Goal: Task Accomplishment & Management: Complete application form

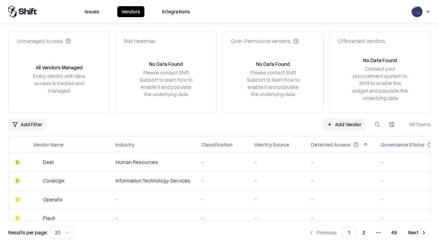
click at [344, 124] on link "Add Vendor" at bounding box center [344, 124] width 43 height 12
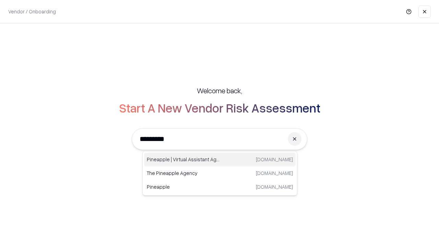
click at [220, 160] on div "Pineapple | Virtual Assistant Agency trypineapple.com" at bounding box center [220, 160] width 152 height 14
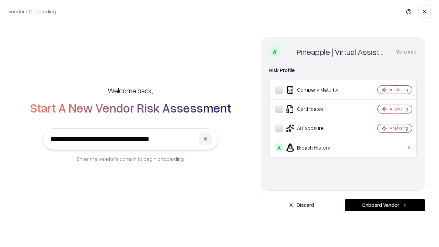
type input "**********"
click at [385, 205] on button "Onboard Vendor" at bounding box center [385, 205] width 81 height 12
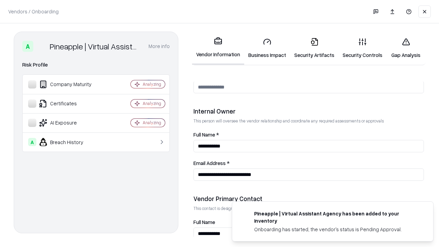
scroll to position [356, 0]
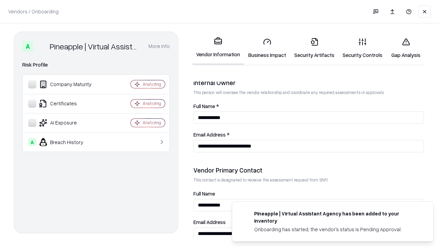
click at [314, 48] on link "Security Artifacts" at bounding box center [314, 48] width 48 height 32
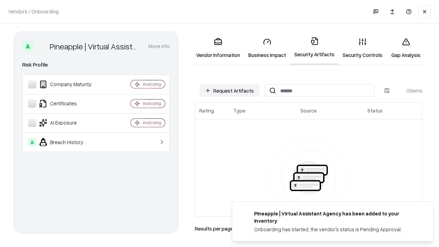
click at [230, 91] on button "Request Artifacts" at bounding box center [230, 90] width 60 height 12
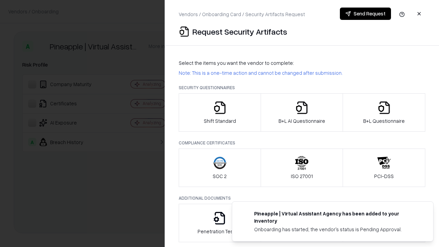
click at [384, 113] on icon "button" at bounding box center [384, 108] width 14 height 14
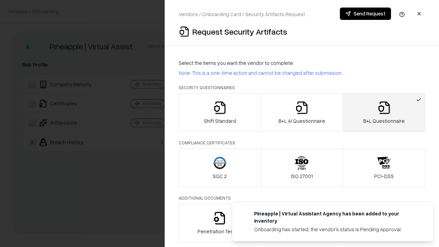
click at [302, 113] on icon "button" at bounding box center [302, 108] width 14 height 14
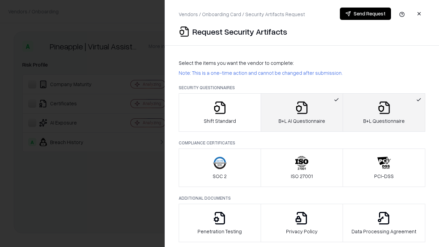
click at [365, 14] on button "Send Request" at bounding box center [365, 14] width 51 height 12
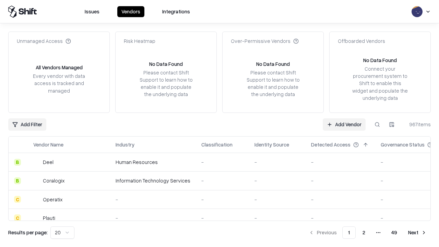
click at [377, 124] on button at bounding box center [377, 124] width 12 height 12
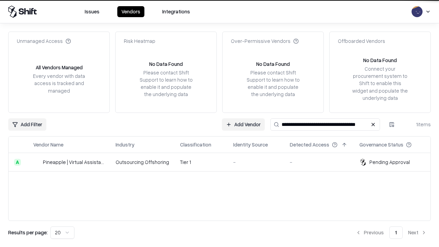
type input "**********"
click at [224, 162] on td "Tier 1" at bounding box center [201, 162] width 53 height 19
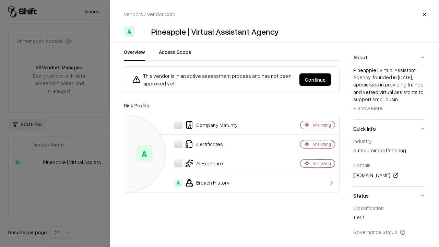
click at [315, 80] on button "Continue" at bounding box center [316, 79] width 32 height 12
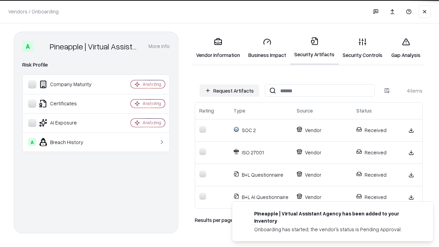
click at [406, 48] on link "Gap Analysis" at bounding box center [406, 48] width 39 height 32
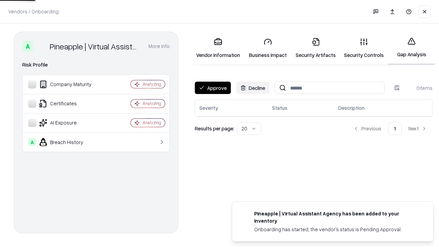
click at [213, 88] on button "Approve" at bounding box center [213, 88] width 36 height 12
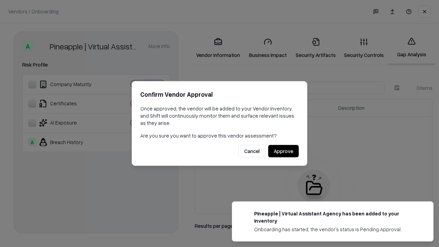
click at [283, 151] on button "Approve" at bounding box center [283, 151] width 31 height 12
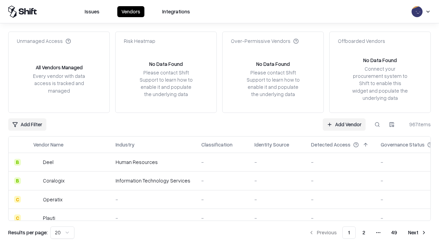
type input "**********"
click at [344, 124] on link "Add Vendor" at bounding box center [344, 124] width 43 height 12
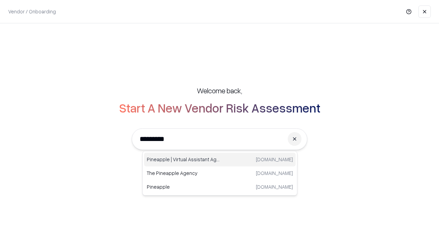
click at [220, 160] on div "Pineapple | Virtual Assistant Agency [DOMAIN_NAME]" at bounding box center [220, 160] width 152 height 14
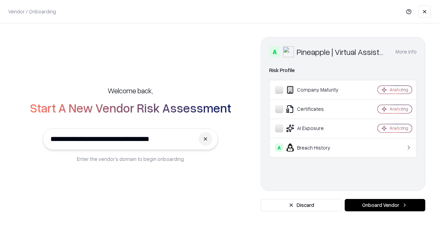
type input "**********"
click at [385, 205] on button "Onboard Vendor" at bounding box center [385, 205] width 81 height 12
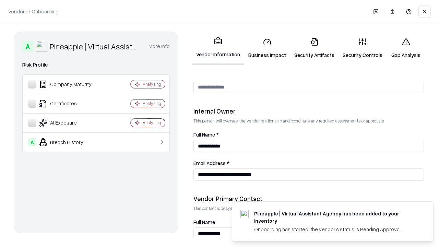
scroll to position [356, 0]
